Goal: Task Accomplishment & Management: Use online tool/utility

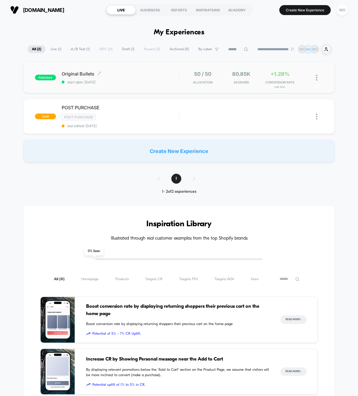
click at [72, 77] on div "Original Bullets Click to edit experience details Click to edit experience deta…" at bounding box center [120, 77] width 117 height 13
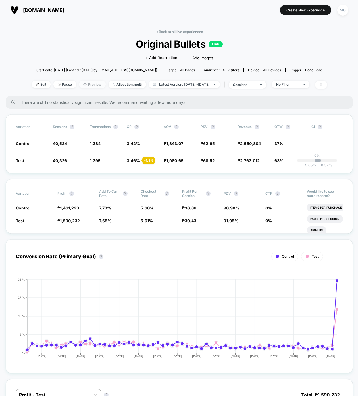
click at [83, 84] on icon at bounding box center [84, 84] width 3 height 2
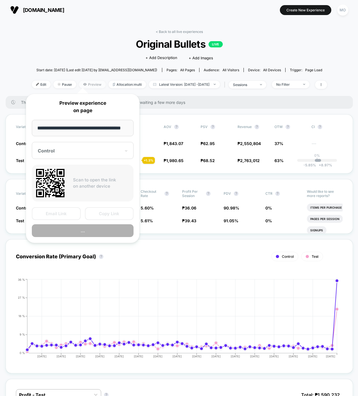
scroll to position [0, 3]
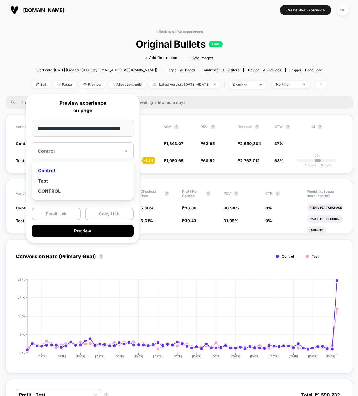
click at [65, 150] on div at bounding box center [79, 151] width 83 height 6
click at [56, 179] on div "Test" at bounding box center [83, 181] width 96 height 10
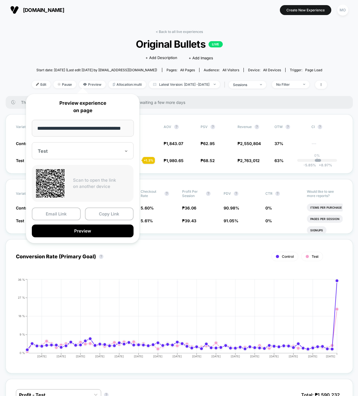
click at [112, 55] on div "Click to edit experience details + Add Description + Add Images" at bounding box center [179, 57] width 177 height 15
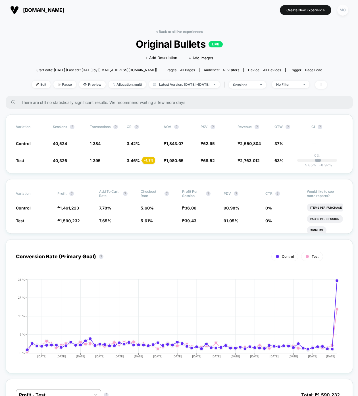
click at [340, 12] on div "MO" at bounding box center [342, 10] width 11 height 11
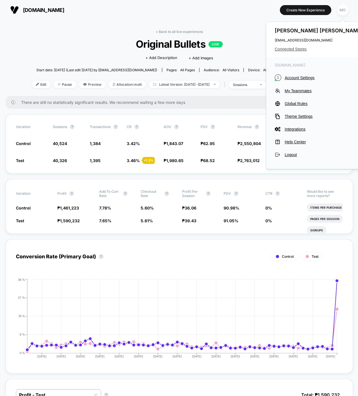
click at [291, 48] on span "Connected Stores" at bounding box center [320, 49] width 90 height 5
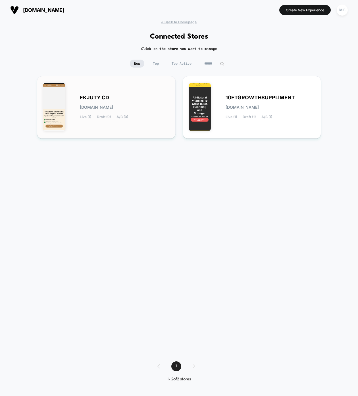
click at [138, 106] on div "FKJUTY CD fkjuty-cd.myshopify.com Live (1) Draft (0) A/B (0)" at bounding box center [125, 107] width 90 height 23
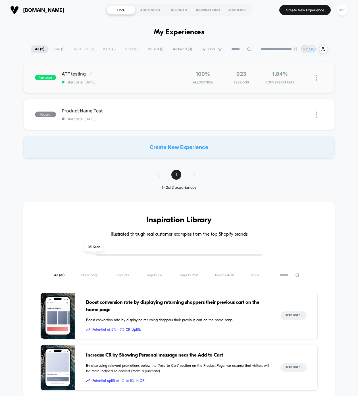
click at [119, 81] on span "start date: 10/6/2025" at bounding box center [120, 82] width 117 height 4
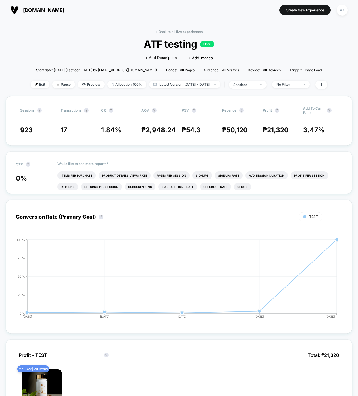
click at [87, 48] on span "ATF testing LIVE" at bounding box center [178, 44] width 267 height 12
click at [91, 55] on div "Click to edit experience details + Add Description + Add Images" at bounding box center [179, 57] width 178 height 15
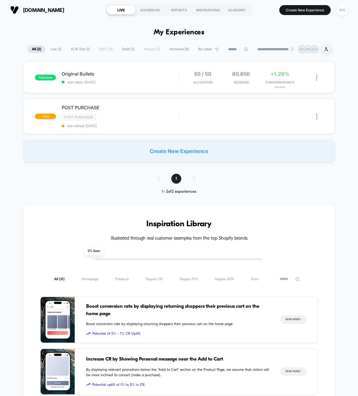
click at [342, 12] on div "MO" at bounding box center [341, 10] width 11 height 11
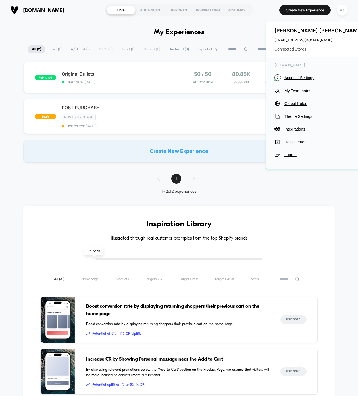
click at [292, 50] on span "Connected Stores" at bounding box center [319, 49] width 90 height 5
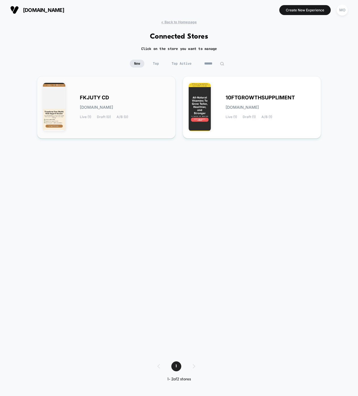
click at [151, 104] on div "FKJUTY CD fkjuty-cd.myshopify.com Live (1) Draft (0) A/B (0)" at bounding box center [125, 107] width 90 height 23
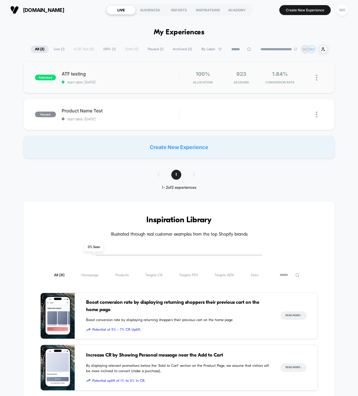
click at [126, 85] on div "published ATF testing start date: 10/6/2025 100% Allocation 923 Sessions 1.84% …" at bounding box center [178, 77] width 311 height 31
click at [184, 49] on span "Archived ( 3 )" at bounding box center [182, 49] width 28 height 8
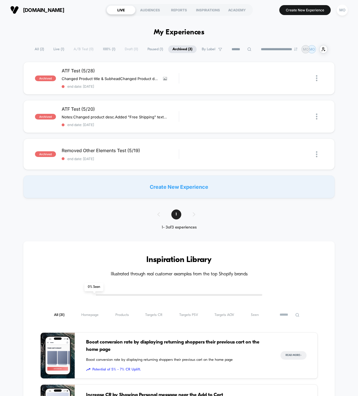
click at [147, 49] on span "Paused ( 1 )" at bounding box center [155, 49] width 24 height 8
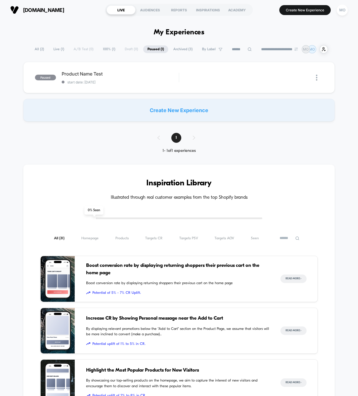
click at [35, 54] on div "**********" at bounding box center [179, 333] width 358 height 576
click at [106, 52] on span "100% ( 1 )" at bounding box center [109, 49] width 21 height 8
click at [123, 83] on span "start date: 10/6/2025" at bounding box center [120, 82] width 117 height 4
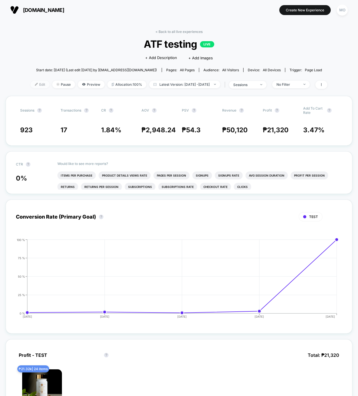
click at [31, 87] on span "Edit" at bounding box center [40, 85] width 19 height 8
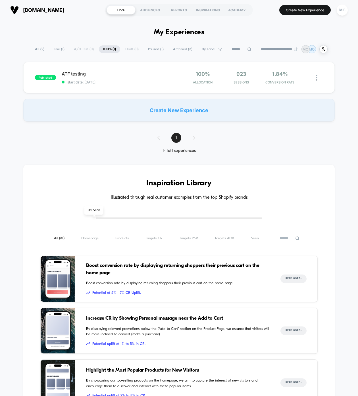
click at [39, 50] on span "All ( 2 )" at bounding box center [40, 49] width 18 height 8
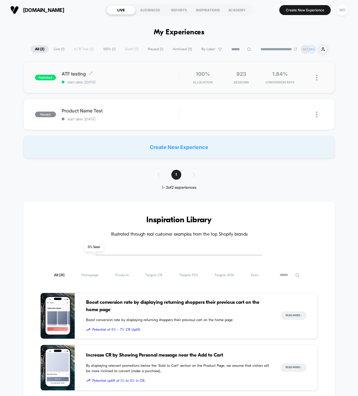
click at [151, 76] on span "ATF testing Click to edit experience details" at bounding box center [120, 74] width 117 height 6
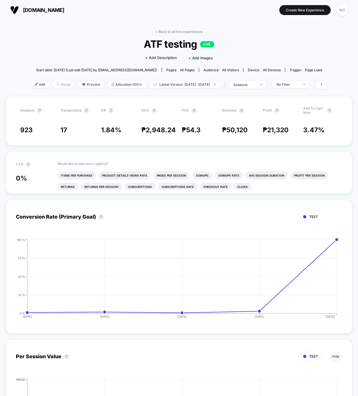
click at [58, 83] on span "Pause" at bounding box center [63, 85] width 23 height 8
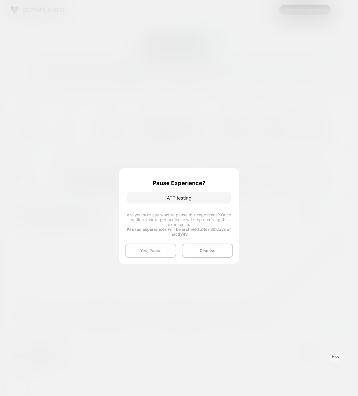
click at [155, 248] on button "Yes, Pause" at bounding box center [150, 251] width 51 height 14
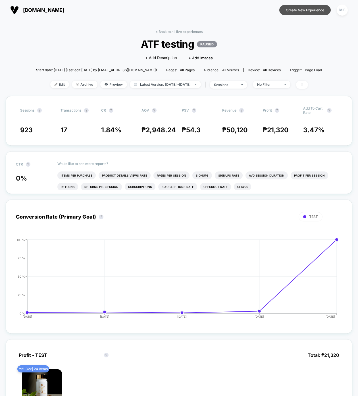
click at [314, 9] on button "Create New Experience" at bounding box center [304, 10] width 51 height 10
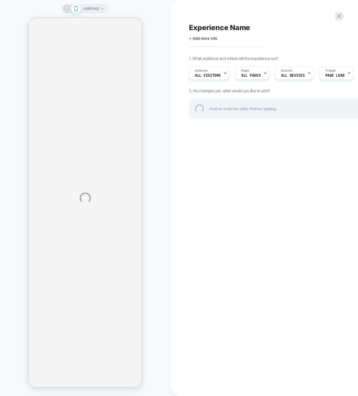
click at [64, 9] on div "HOMEPAGE Experience Name Click to edit experience details + Add more info 1. Wh…" at bounding box center [179, 198] width 358 height 396
click at [74, 9] on div "HOMEPAGE Experience Name Click to edit experience details + Add more info 1. Wh…" at bounding box center [179, 198] width 358 height 396
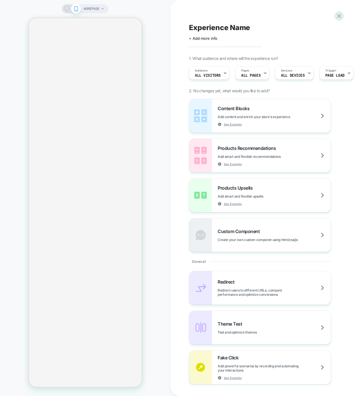
click at [105, 7] on div "HOMEPAGE" at bounding box center [85, 8] width 47 height 9
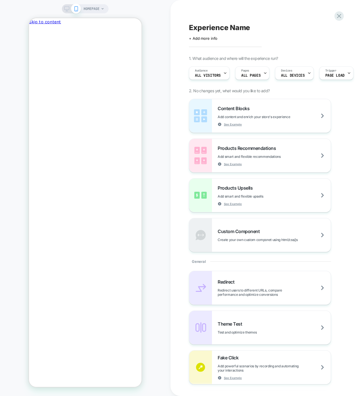
click at [104, 7] on icon at bounding box center [102, 8] width 3 height 3
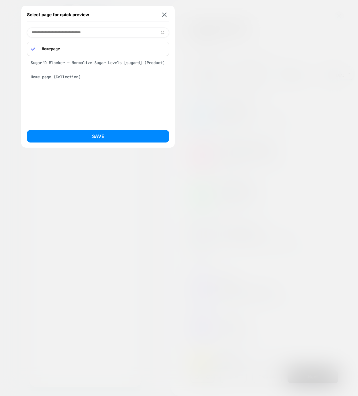
click at [67, 62] on div "Sugar'D Blocker — Normalize Sugar Levels [sugard] (Product)" at bounding box center [98, 62] width 142 height 11
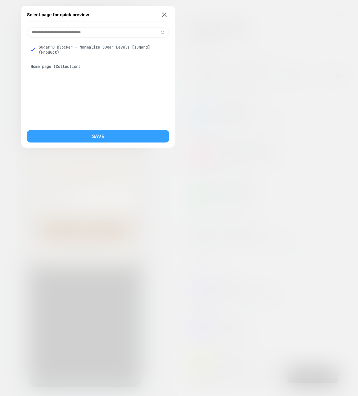
click at [83, 131] on button "Save" at bounding box center [98, 136] width 142 height 12
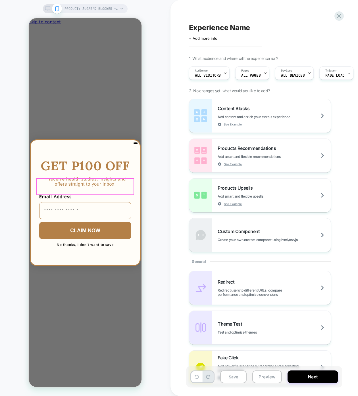
click at [117, 103] on div "Close dialog GET P100 OFF + receive health studies, insights and offers straigh…" at bounding box center [85, 202] width 112 height 369
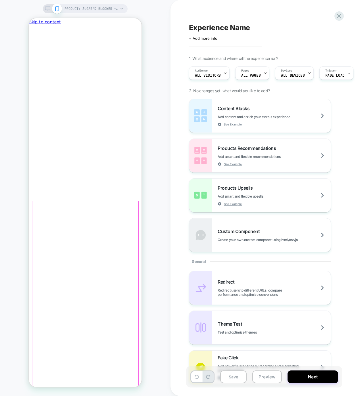
scroll to position [18, 0]
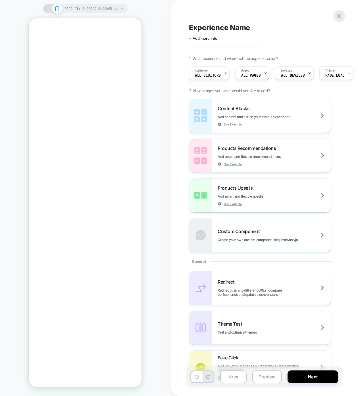
click at [339, 15] on icon at bounding box center [339, 16] width 8 height 8
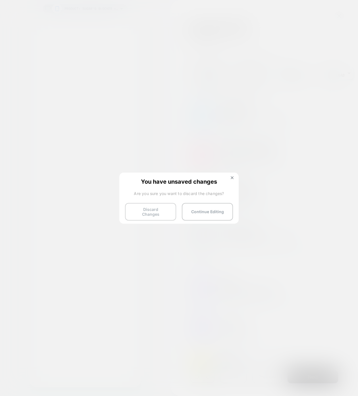
click at [160, 213] on button "Discard Changes" at bounding box center [150, 212] width 51 height 18
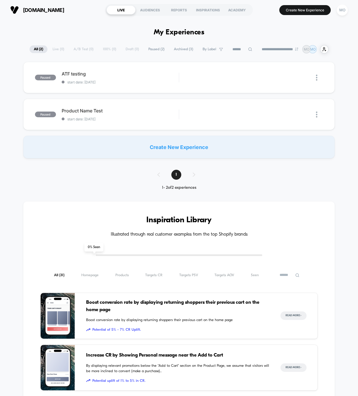
click at [56, 49] on div "**********" at bounding box center [179, 49] width 299 height 8
click at [148, 49] on span "Paused ( 2 )" at bounding box center [156, 49] width 25 height 8
click at [127, 83] on span "start date: 10/6/2025" at bounding box center [120, 82] width 117 height 4
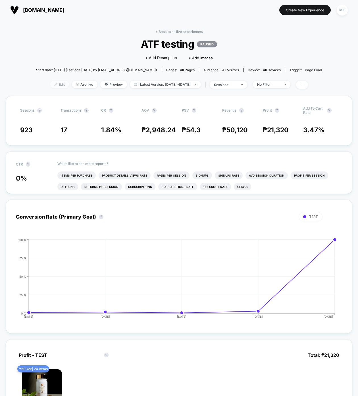
click at [55, 85] on img at bounding box center [56, 84] width 3 height 3
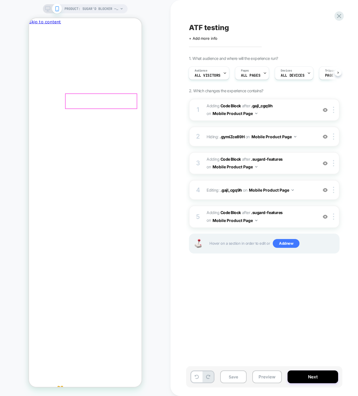
scroll to position [0, 1]
click at [34, 49] on button "Close" at bounding box center [31, 52] width 5 height 6
click at [325, 137] on img at bounding box center [325, 136] width 5 height 5
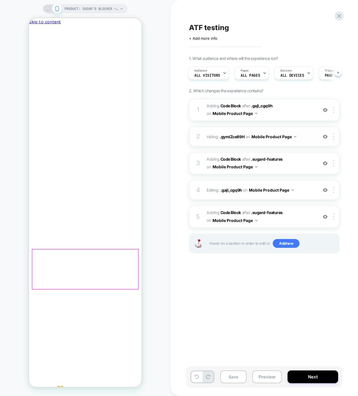
click at [325, 163] on img at bounding box center [325, 163] width 5 height 5
click at [325, 108] on img at bounding box center [325, 110] width 5 height 5
click at [325, 109] on img at bounding box center [325, 110] width 5 height 5
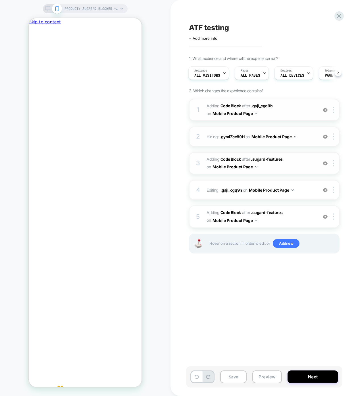
click at [324, 111] on img at bounding box center [325, 110] width 5 height 5
click at [239, 379] on button "Save" at bounding box center [233, 376] width 26 height 13
click at [215, 26] on span "ATF testing" at bounding box center [209, 27] width 40 height 9
type textarea "**********"
click at [272, 306] on div "**********" at bounding box center [292, 198] width 213 height 385
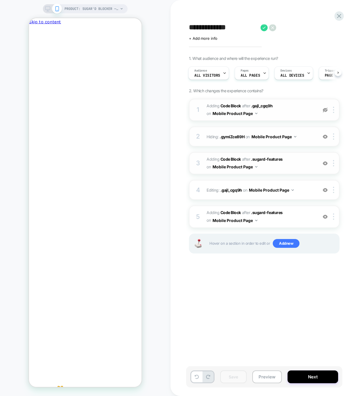
click at [324, 134] on img at bounding box center [325, 136] width 5 height 5
click at [324, 138] on img at bounding box center [325, 136] width 5 height 5
click at [325, 163] on img at bounding box center [325, 163] width 5 height 5
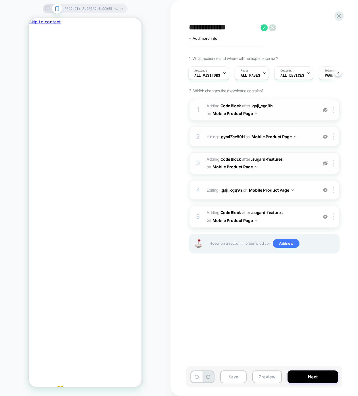
click at [325, 163] on img at bounding box center [325, 163] width 5 height 5
click at [325, 164] on img at bounding box center [325, 163] width 5 height 5
click at [325, 192] on div at bounding box center [324, 190] width 9 height 6
click at [325, 192] on img at bounding box center [325, 190] width 5 height 5
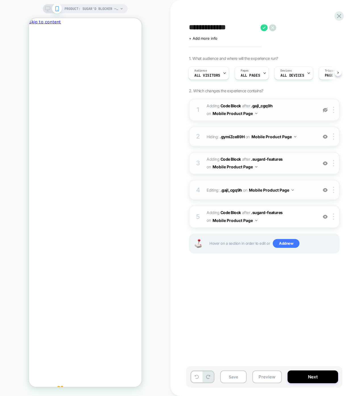
click at [325, 192] on img at bounding box center [325, 190] width 5 height 5
click at [325, 191] on img at bounding box center [325, 190] width 5 height 5
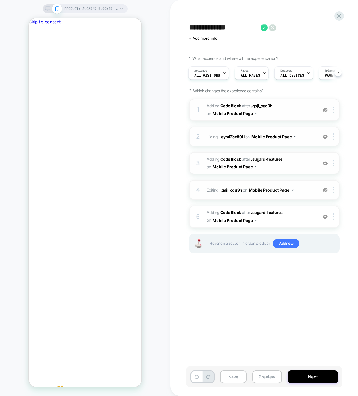
click at [325, 191] on img at bounding box center [325, 190] width 5 height 5
click at [334, 191] on img at bounding box center [333, 190] width 1 height 6
click at [295, 204] on div "Delete" at bounding box center [300, 205] width 51 height 15
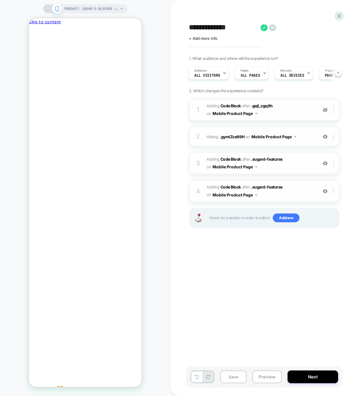
click at [323, 191] on img at bounding box center [325, 191] width 5 height 5
click at [325, 190] on img at bounding box center [325, 191] width 5 height 5
click at [328, 190] on div at bounding box center [324, 191] width 9 height 6
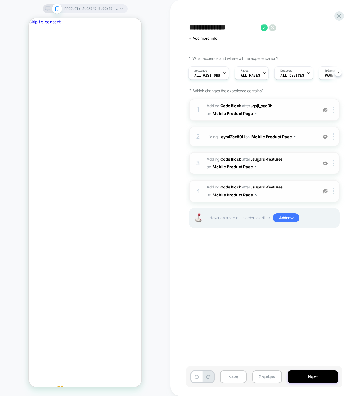
click at [328, 190] on div at bounding box center [324, 191] width 9 height 6
click at [332, 189] on div at bounding box center [334, 191] width 9 height 6
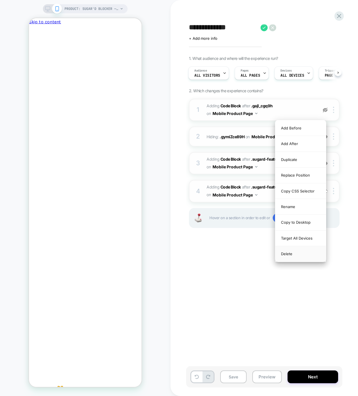
click at [291, 254] on div "Delete" at bounding box center [300, 253] width 51 height 15
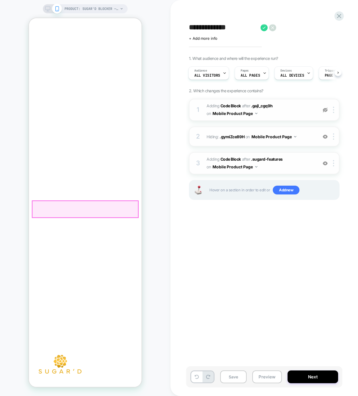
scroll to position [3, 0]
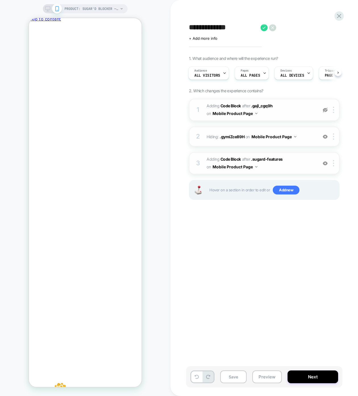
click at [323, 162] on img at bounding box center [325, 163] width 5 height 5
click at [335, 162] on div at bounding box center [334, 163] width 9 height 6
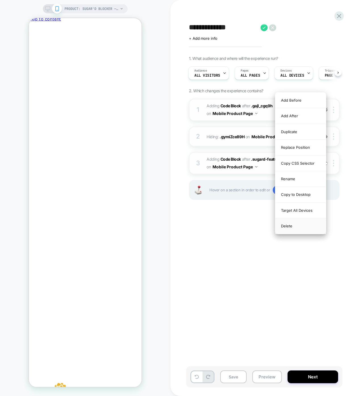
click at [292, 228] on div "Delete" at bounding box center [300, 225] width 51 height 15
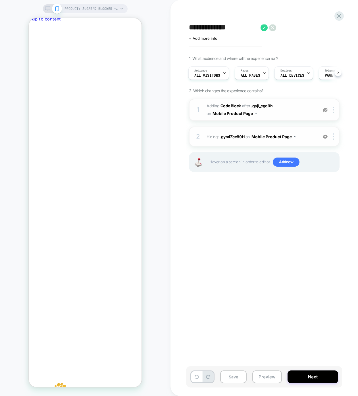
click at [326, 108] on img at bounding box center [325, 110] width 5 height 5
click at [325, 134] on img at bounding box center [325, 136] width 5 height 5
click at [325, 140] on div "2 Hiding : .gymiZce89H .gymiZce89H on Mobile Product Page Copy CSS Selector Ren…" at bounding box center [264, 137] width 150 height 20
click at [325, 137] on img at bounding box center [325, 136] width 5 height 5
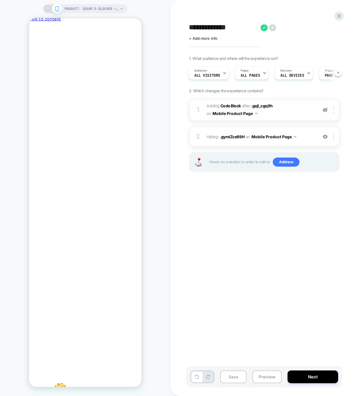
click at [324, 138] on img at bounding box center [325, 136] width 5 height 5
click at [334, 137] on img at bounding box center [333, 136] width 1 height 6
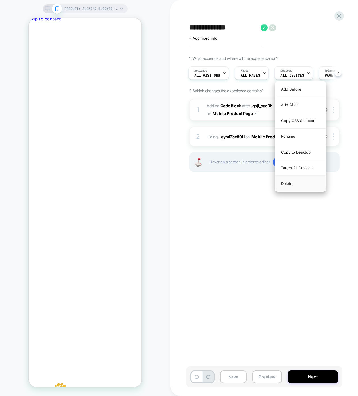
click at [299, 184] on div "Delete" at bounding box center [300, 183] width 51 height 15
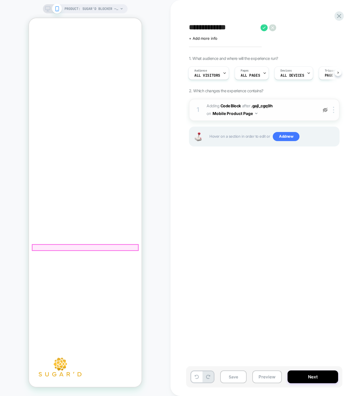
scroll to position [0, 0]
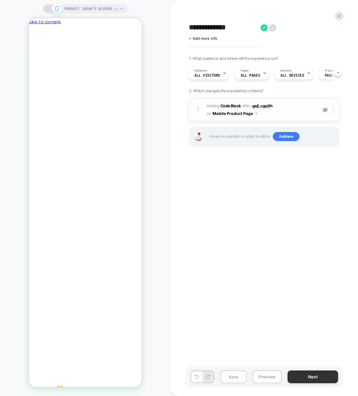
click at [306, 373] on button "Next" at bounding box center [312, 376] width 51 height 13
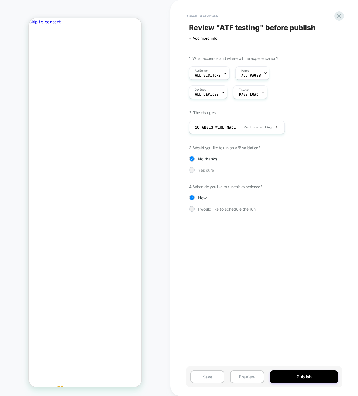
click at [210, 170] on span "Yes sure" at bounding box center [206, 170] width 16 height 5
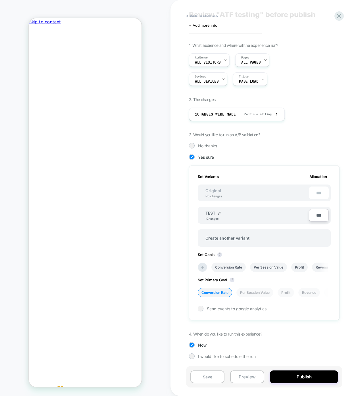
scroll to position [0, 1]
click at [225, 268] on li "Conversion Rate" at bounding box center [228, 267] width 34 height 9
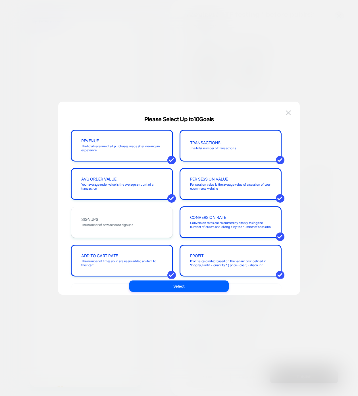
scroll to position [129, 0]
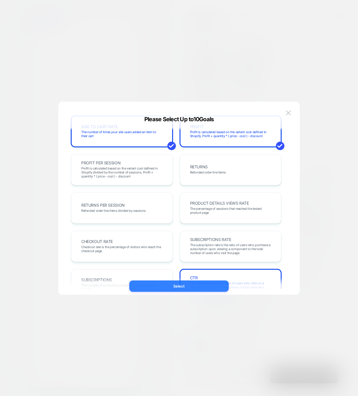
click at [187, 287] on button "Select" at bounding box center [178, 286] width 99 height 11
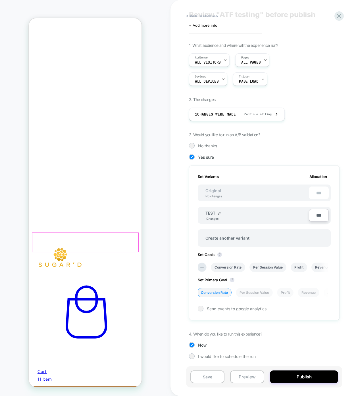
scroll to position [141, 0]
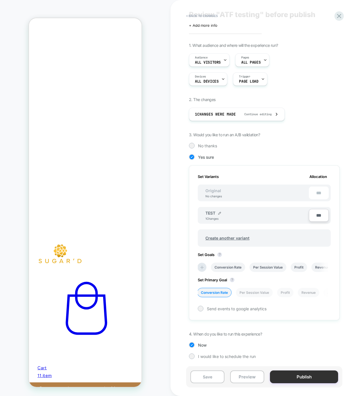
click at [315, 377] on button "Publish" at bounding box center [304, 376] width 68 height 13
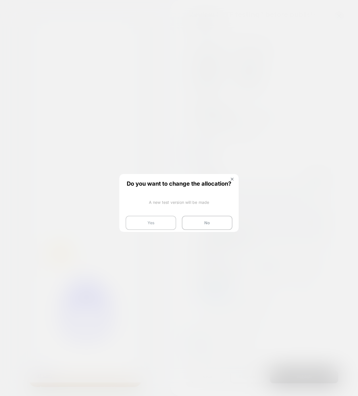
click at [159, 224] on button "Yes" at bounding box center [150, 223] width 51 height 14
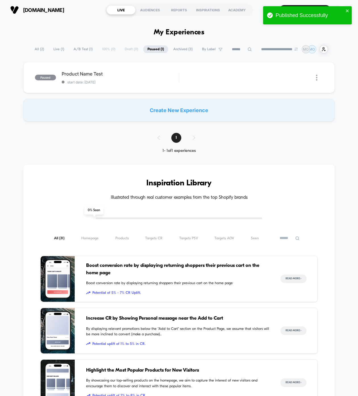
click at [32, 51] on span "All ( 2 )" at bounding box center [39, 49] width 18 height 8
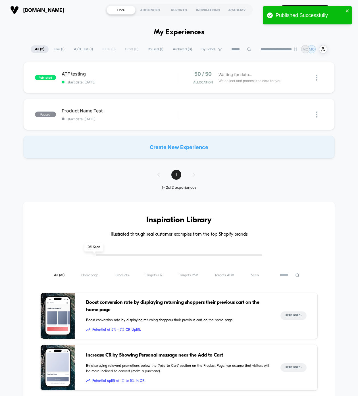
click at [55, 45] on span "Live ( 1 )" at bounding box center [58, 49] width 19 height 8
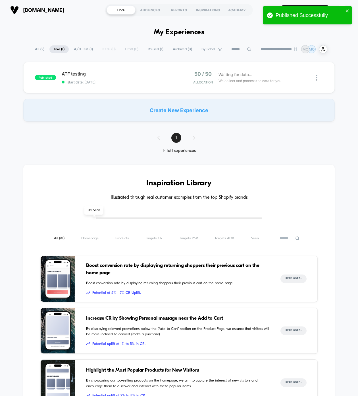
click at [36, 50] on span "All ( 2 )" at bounding box center [40, 49] width 18 height 8
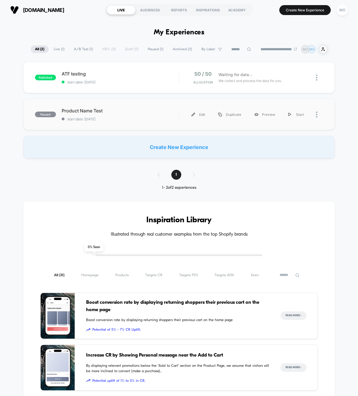
click at [318, 114] on div at bounding box center [319, 114] width 7 height 13
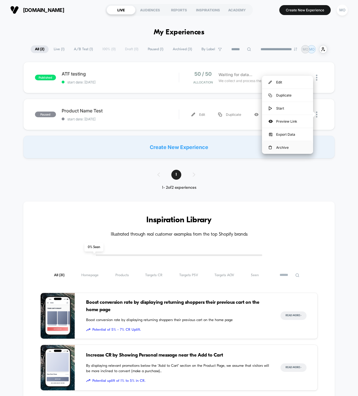
click at [290, 148] on div "Archive" at bounding box center [287, 147] width 51 height 13
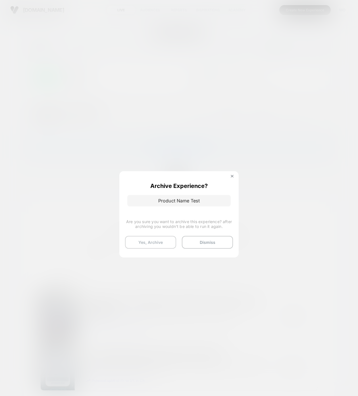
click at [165, 244] on button "Yes, Archive" at bounding box center [150, 242] width 51 height 13
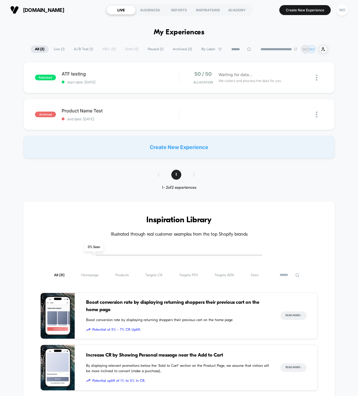
click at [184, 49] on span "Archived ( 3 )" at bounding box center [182, 49] width 28 height 8
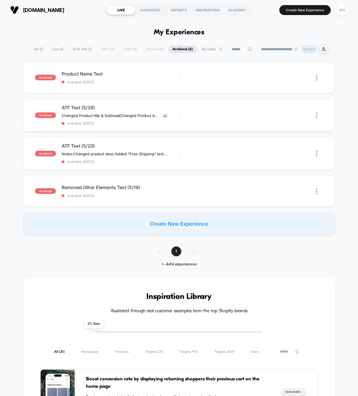
drag, startPoint x: 40, startPoint y: 49, endPoint x: 45, endPoint y: 54, distance: 7.0
click at [40, 49] on span "All ( 1 )" at bounding box center [38, 49] width 17 height 8
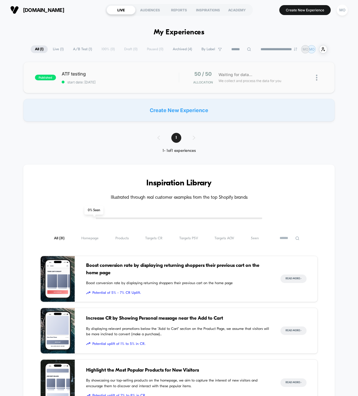
click at [69, 74] on span "ATF testing" at bounding box center [120, 74] width 117 height 6
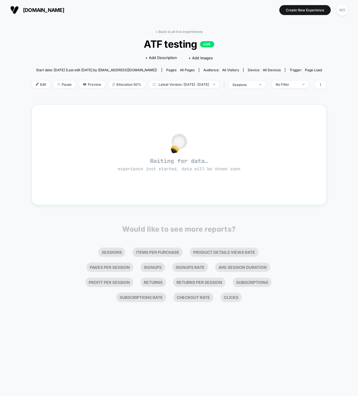
click at [107, 45] on span "ATF testing LIVE" at bounding box center [178, 44] width 265 height 12
click at [32, 85] on span "Edit" at bounding box center [41, 85] width 19 height 8
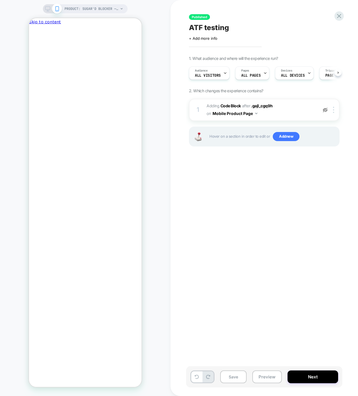
scroll to position [0, 0]
click at [313, 377] on button "Next" at bounding box center [312, 376] width 51 height 13
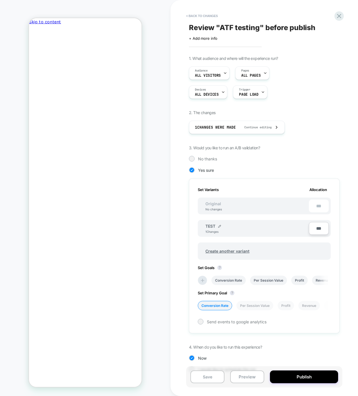
scroll to position [0, 1]
click at [233, 251] on span "Create another variant" at bounding box center [227, 250] width 55 height 13
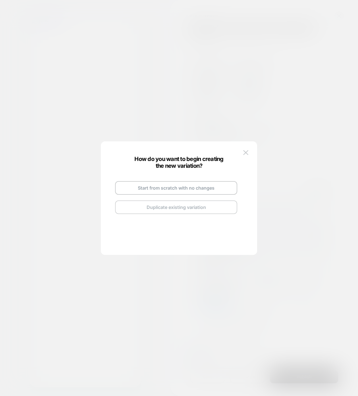
click at [184, 208] on button "Duplicate existing variation" at bounding box center [176, 207] width 122 height 14
click at [200, 204] on button "Go and Edit the New Variation" at bounding box center [176, 199] width 122 height 14
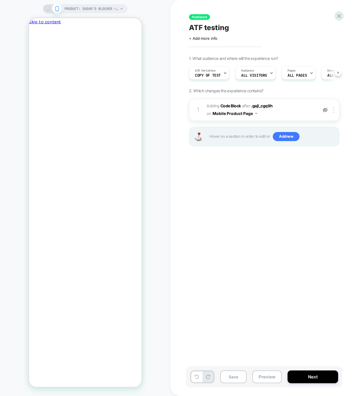
scroll to position [0, 0]
click at [325, 109] on img at bounding box center [325, 110] width 5 height 5
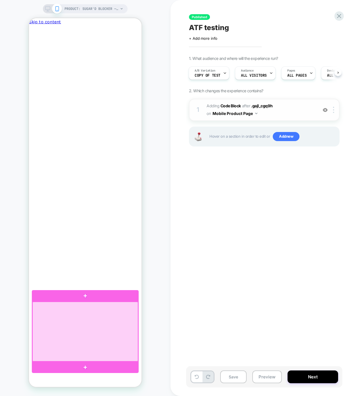
click at [122, 302] on div at bounding box center [85, 332] width 106 height 60
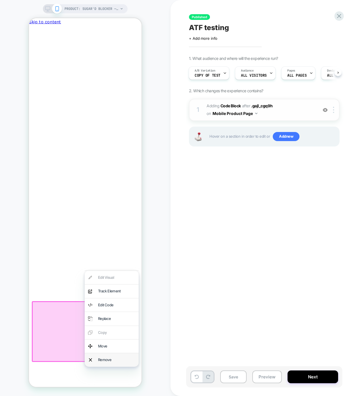
click at [110, 356] on div "Remove" at bounding box center [112, 359] width 54 height 13
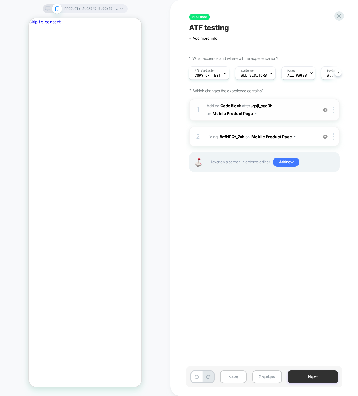
click at [307, 377] on button "Next" at bounding box center [312, 376] width 51 height 13
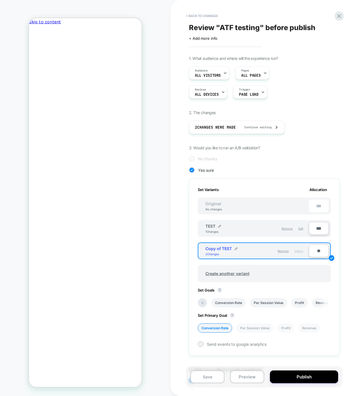
scroll to position [0, 1]
click at [218, 227] on div "TEST" at bounding box center [213, 226] width 16 height 5
click at [218, 226] on div "TEST" at bounding box center [213, 226] width 16 height 5
click at [219, 226] on img at bounding box center [219, 226] width 3 height 3
type input "*******"
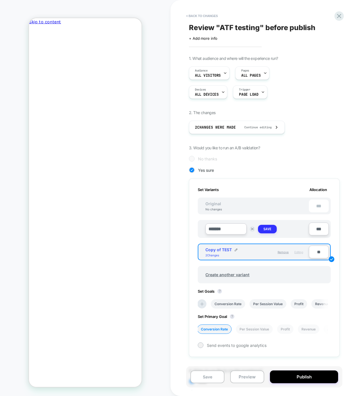
click at [263, 228] on strong "Save" at bounding box center [267, 229] width 8 height 5
click at [235, 249] on img at bounding box center [236, 248] width 3 height 3
click at [229, 253] on input "**********" at bounding box center [225, 251] width 41 height 11
type input "****"
click at [269, 252] on strong "Save" at bounding box center [267, 251] width 8 height 5
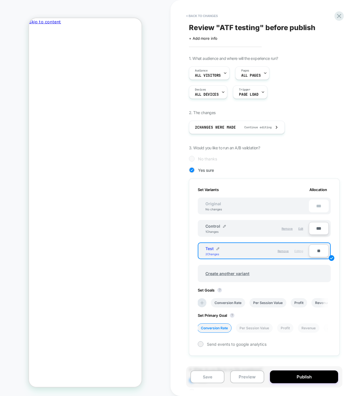
click at [313, 248] on input "**" at bounding box center [319, 250] width 20 height 13
type input "**"
type input "***"
click at [345, 222] on div "1. What audience and where will the experience run? Audience All Visitors Pages…" at bounding box center [292, 229] width 207 height 347
click at [204, 301] on icon at bounding box center [202, 303] width 6 height 6
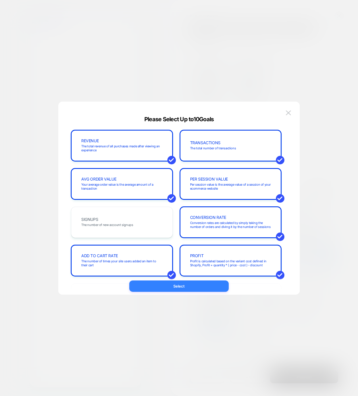
click at [179, 288] on button "Select" at bounding box center [178, 286] width 99 height 11
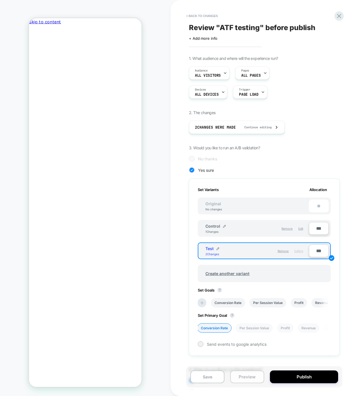
click at [255, 377] on button "Preview" at bounding box center [247, 376] width 34 height 13
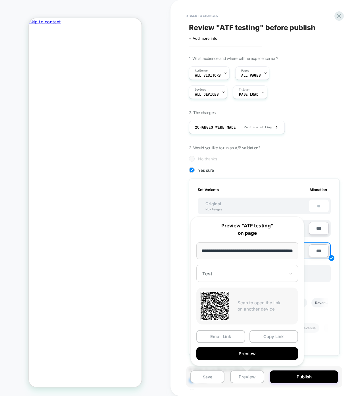
scroll to position [0, 0]
click at [238, 276] on div at bounding box center [243, 274] width 83 height 6
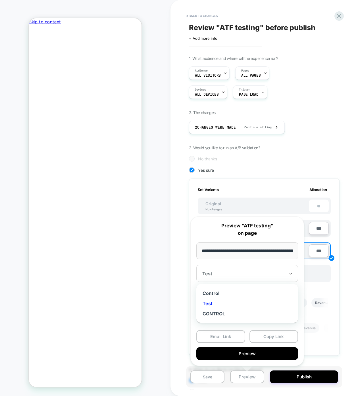
click at [238, 276] on div at bounding box center [243, 274] width 83 height 6
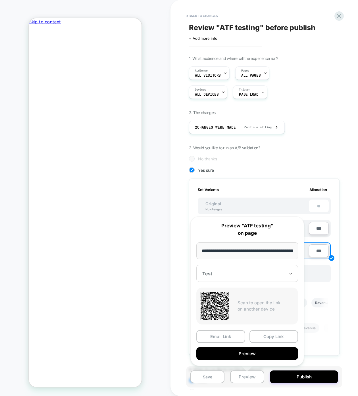
click at [238, 276] on div at bounding box center [243, 274] width 83 height 6
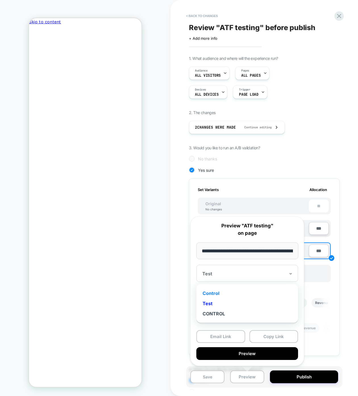
click at [223, 290] on div "Control" at bounding box center [247, 293] width 96 height 10
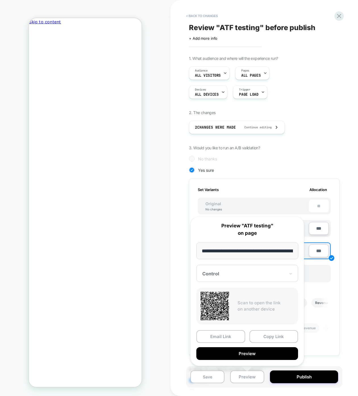
click at [346, 263] on div "1. What audience and where will the experience run? Audience All Visitors Pages…" at bounding box center [292, 229] width 207 height 347
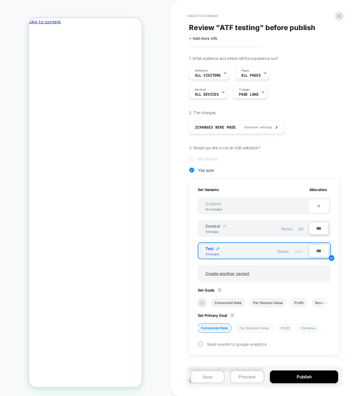
click at [223, 227] on img at bounding box center [224, 226] width 3 height 3
click at [222, 227] on input "*******" at bounding box center [225, 228] width 41 height 11
type input "****"
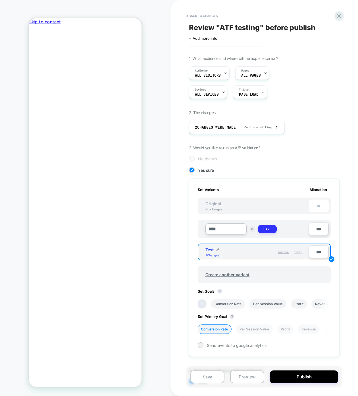
click at [266, 228] on strong "Save" at bounding box center [267, 229] width 8 height 5
click at [222, 247] on div "Test 2 Changes" at bounding box center [231, 251] width 52 height 10
click at [218, 247] on img at bounding box center [217, 248] width 3 height 3
click at [215, 249] on input "****" at bounding box center [225, 251] width 41 height 11
type input "*******"
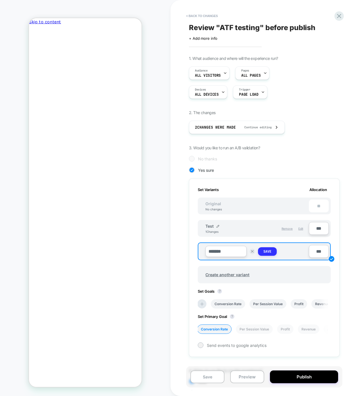
click at [264, 251] on strong "Save" at bounding box center [267, 251] width 8 height 5
click at [343, 242] on div "1. What audience and where will the experience run? Audience All Visitors Pages…" at bounding box center [292, 229] width 207 height 347
click at [255, 375] on button "Preview" at bounding box center [247, 376] width 34 height 13
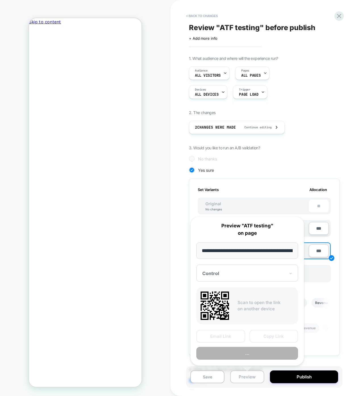
scroll to position [0, 76]
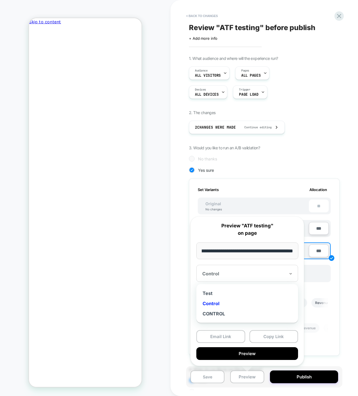
click at [240, 269] on div "Control" at bounding box center [247, 273] width 102 height 17
click at [233, 294] on div "Test" at bounding box center [247, 293] width 96 height 10
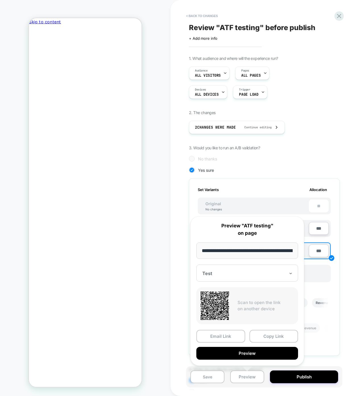
scroll to position [0, 1]
click at [303, 155] on div "1. What audience and where will the experience run? Audience All Visitors Pages…" at bounding box center [292, 229] width 207 height 347
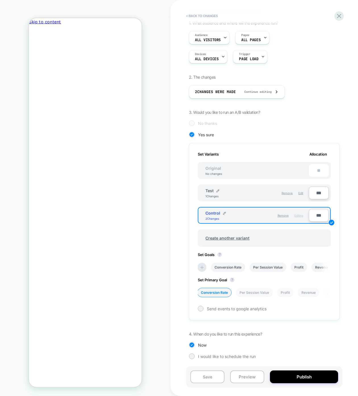
scroll to position [0, 0]
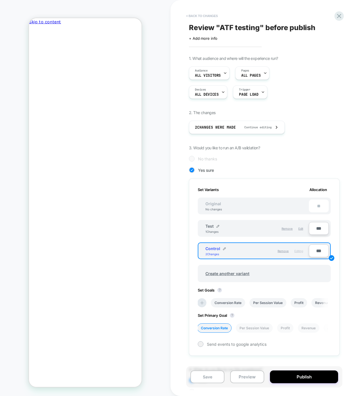
click at [196, 18] on button "< Back to changes" at bounding box center [201, 15] width 37 height 9
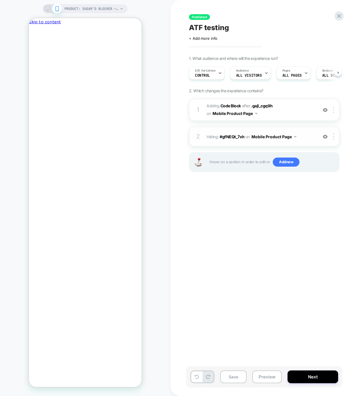
scroll to position [0, 0]
click at [218, 76] on div at bounding box center [220, 73] width 4 height 13
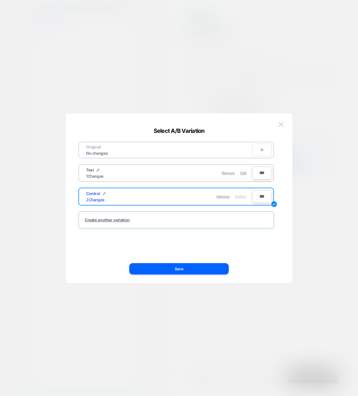
click at [138, 171] on div "Test 1 Changes" at bounding box center [127, 173] width 83 height 11
click at [87, 173] on div "Test 1 Changes" at bounding box center [127, 173] width 83 height 11
click at [89, 170] on span "Test" at bounding box center [90, 170] width 8 height 5
click at [240, 172] on div "Remove Edit" at bounding box center [209, 173] width 80 height 11
click at [240, 173] on span "Edit" at bounding box center [243, 173] width 6 height 4
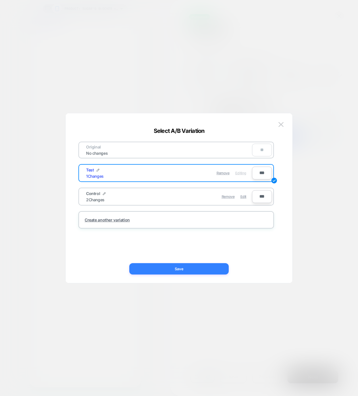
click at [180, 267] on button "Save" at bounding box center [178, 268] width 99 height 11
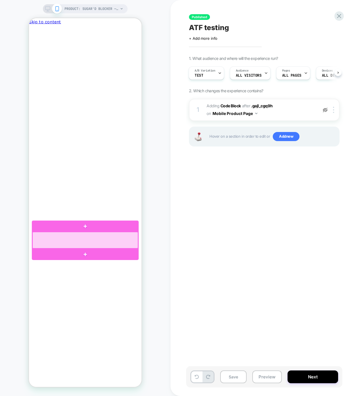
click at [112, 238] on div at bounding box center [85, 240] width 106 height 16
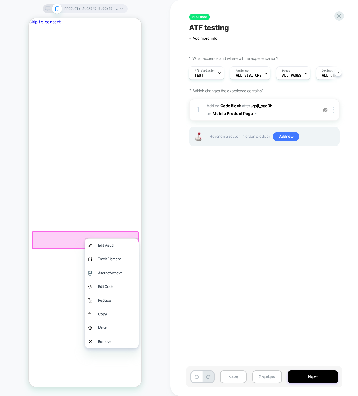
click at [106, 342] on div "Remove" at bounding box center [116, 341] width 37 height 7
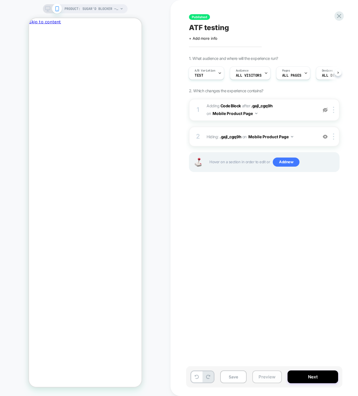
click at [258, 376] on button "Preview" at bounding box center [267, 376] width 30 height 13
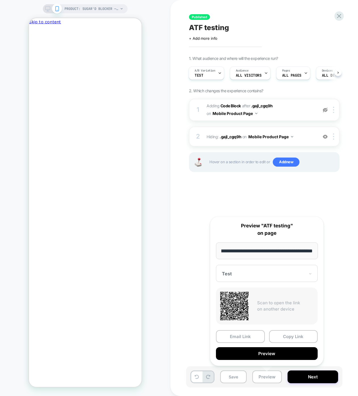
scroll to position [0, 0]
click at [307, 378] on button "Next" at bounding box center [312, 376] width 51 height 13
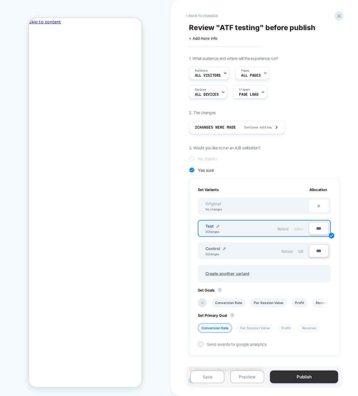
scroll to position [0, 1]
drag, startPoint x: 243, startPoint y: 257, endPoint x: 245, endPoint y: 245, distance: 12.4
click at [245, 245] on div "Control 2 Changes Remove Edit ***" at bounding box center [264, 250] width 133 height 17
drag, startPoint x: 244, startPoint y: 249, endPoint x: 247, endPoint y: 226, distance: 22.9
click at [247, 226] on div "Set Variants Allocation Original No changes ** Test 2 Changes Remove Editing **…" at bounding box center [264, 267] width 150 height 177
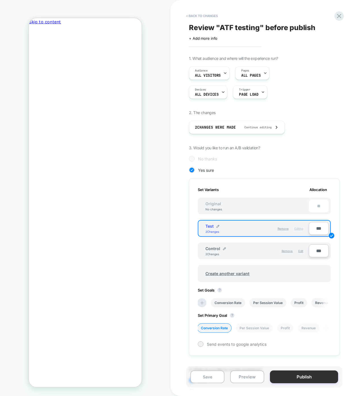
click at [292, 372] on button "Publish" at bounding box center [304, 376] width 68 height 13
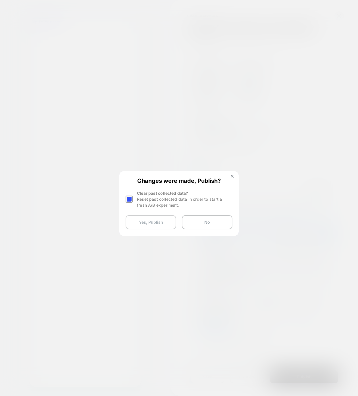
click at [167, 224] on button "Yes, Publish" at bounding box center [150, 222] width 51 height 14
